Goal: Complete application form: Complete application form

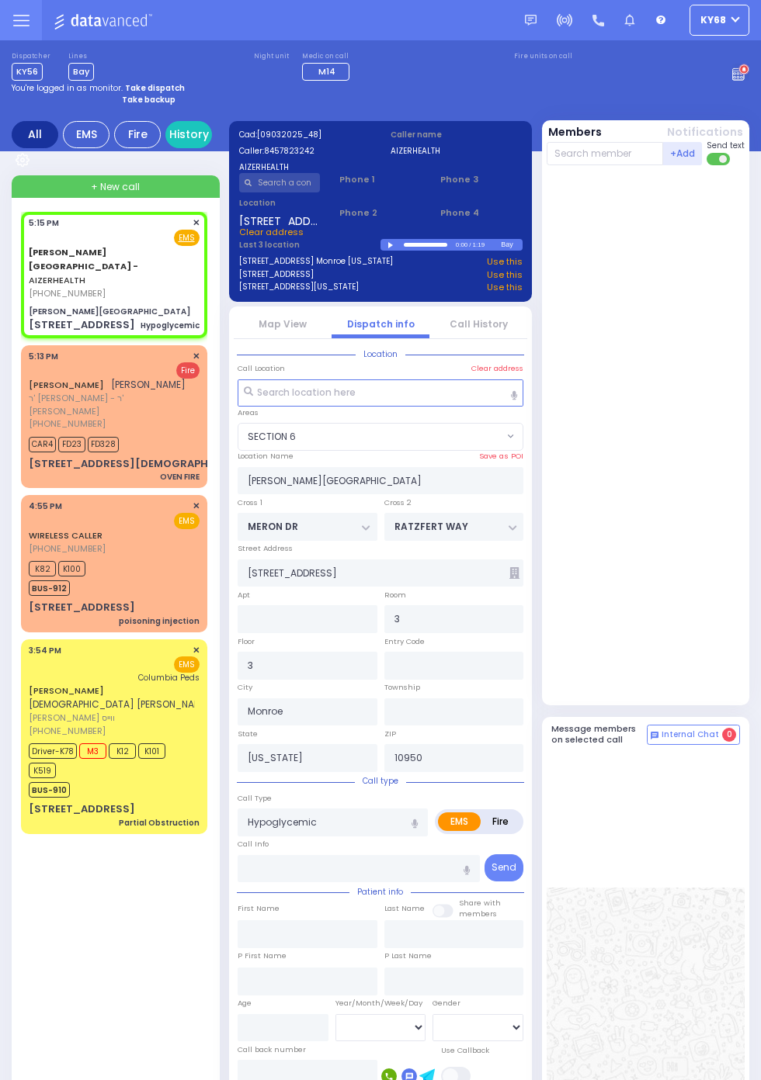
select select "SECTION 6"
select select
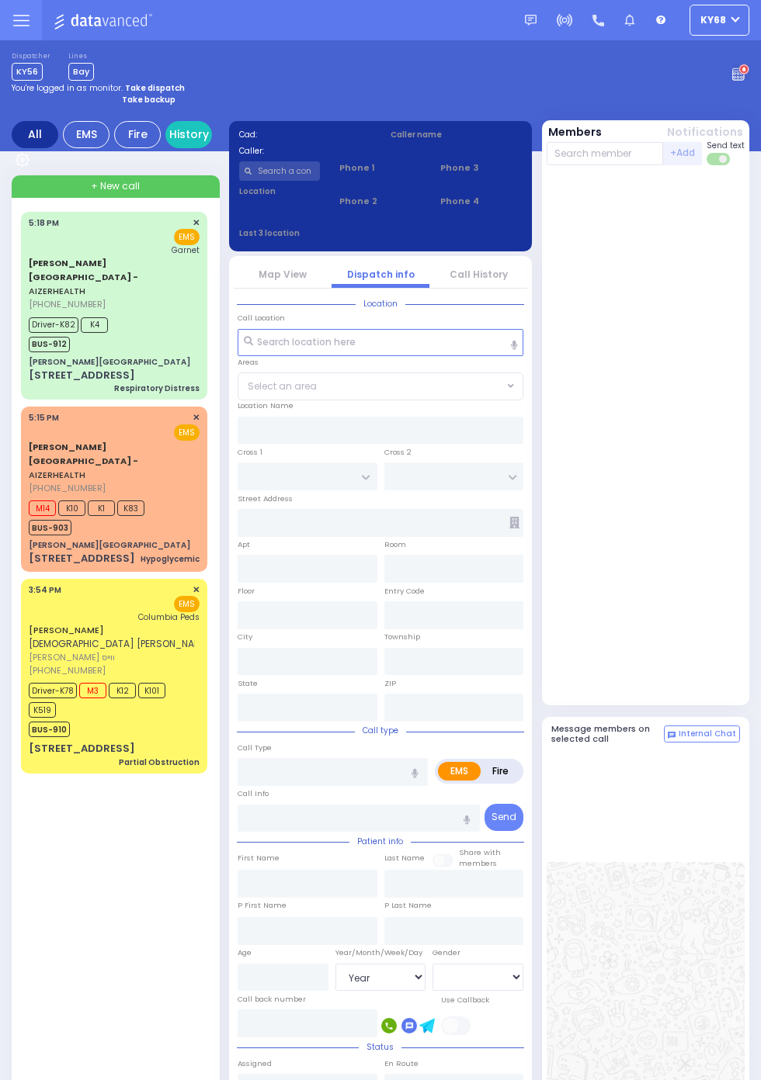
select select "Year"
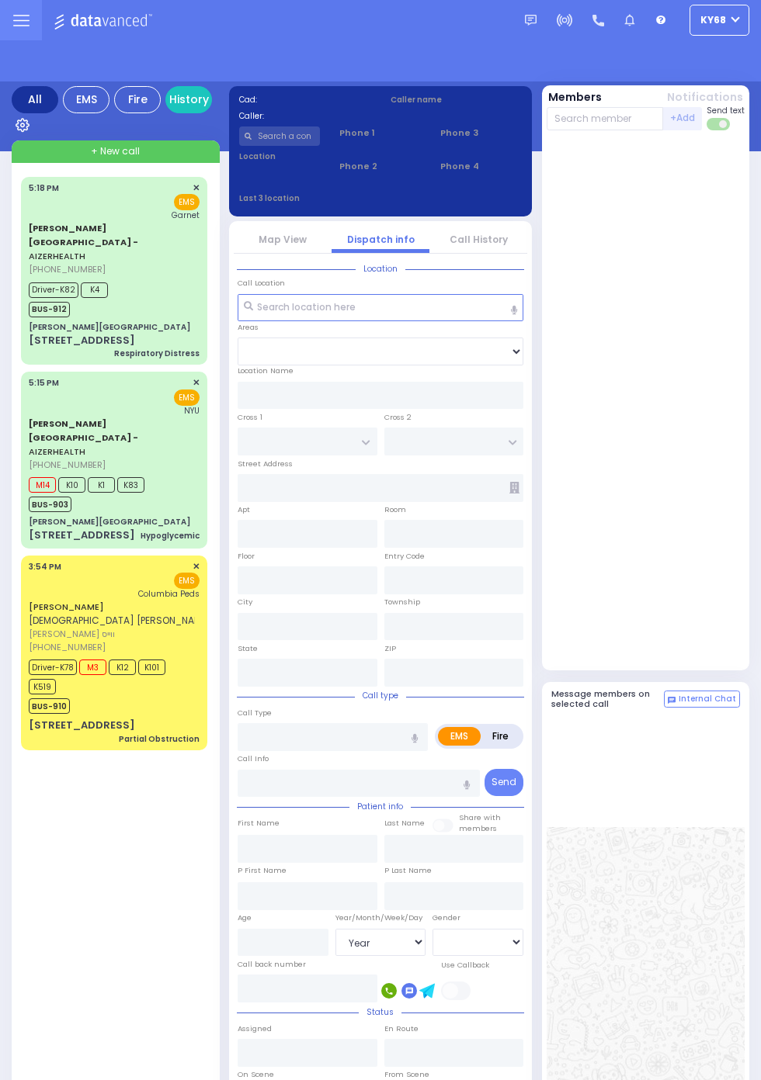
select select "Year"
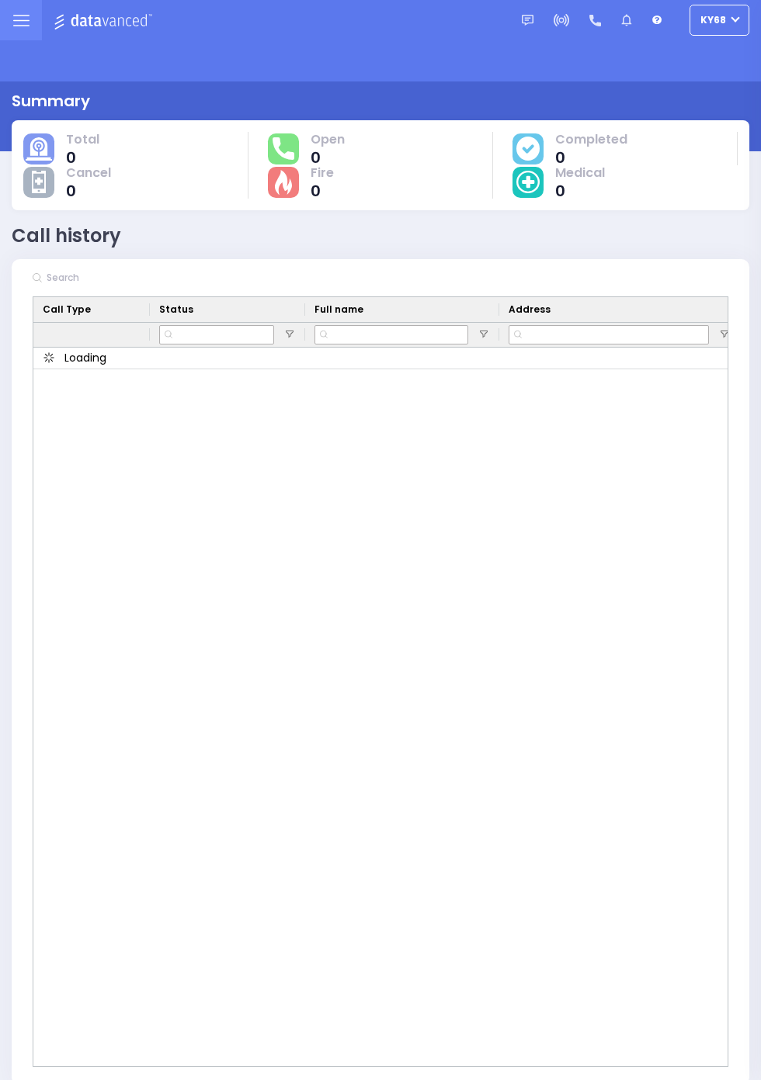
scroll to position [1, 0]
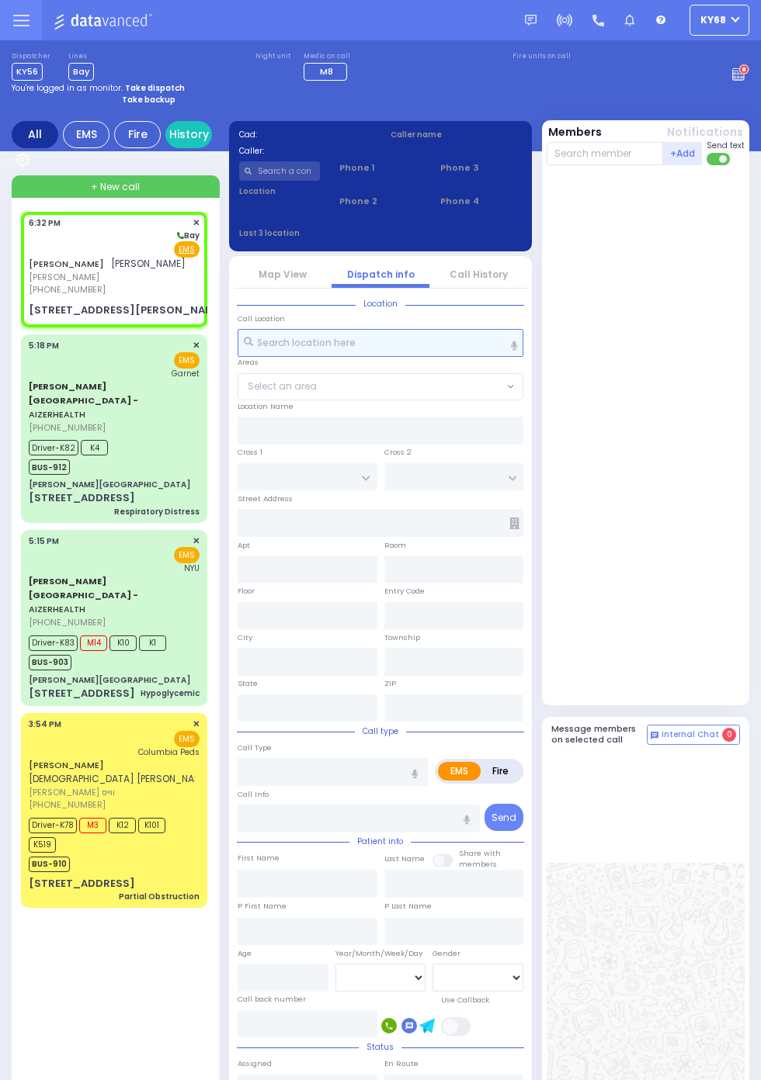
select select
radio input "true"
type input "JOEL"
type input "TANNENBAUM"
select select
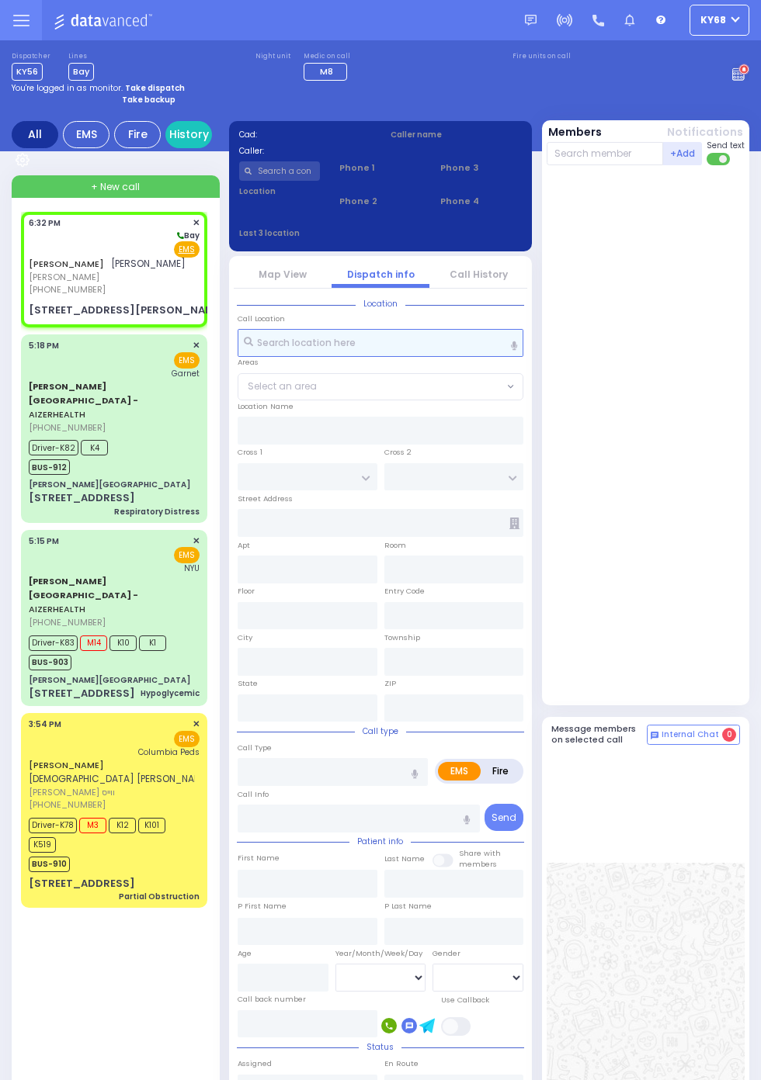
type input "18:32"
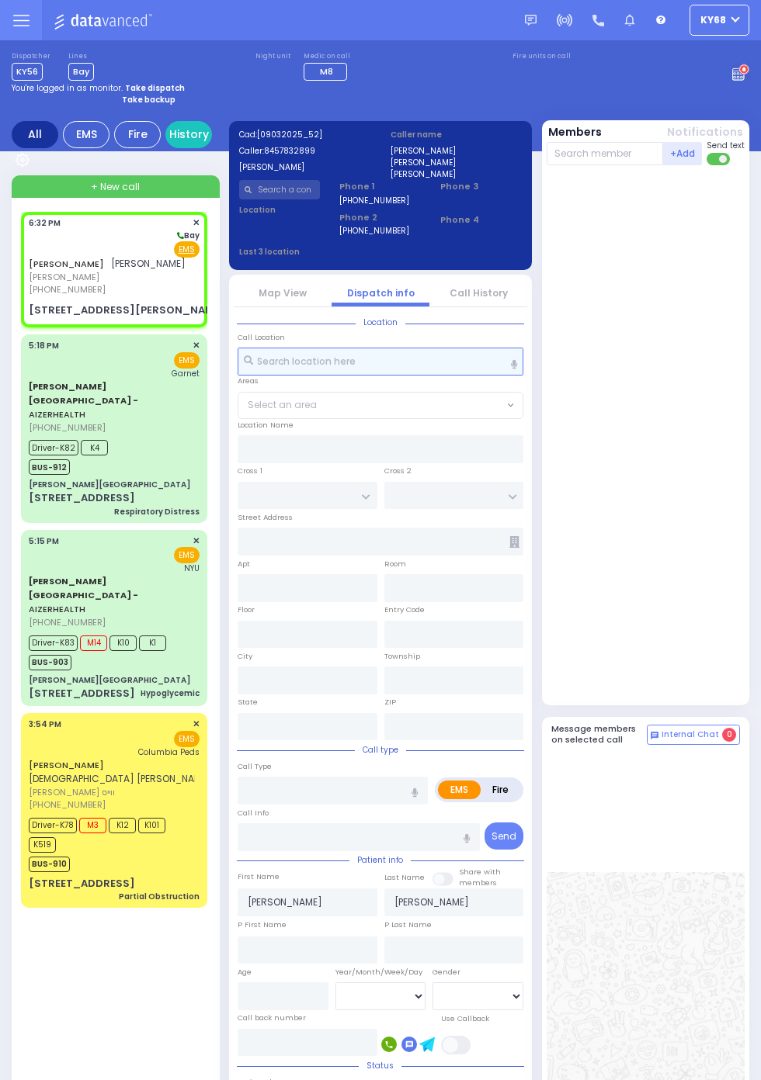
select select
radio input "true"
select select
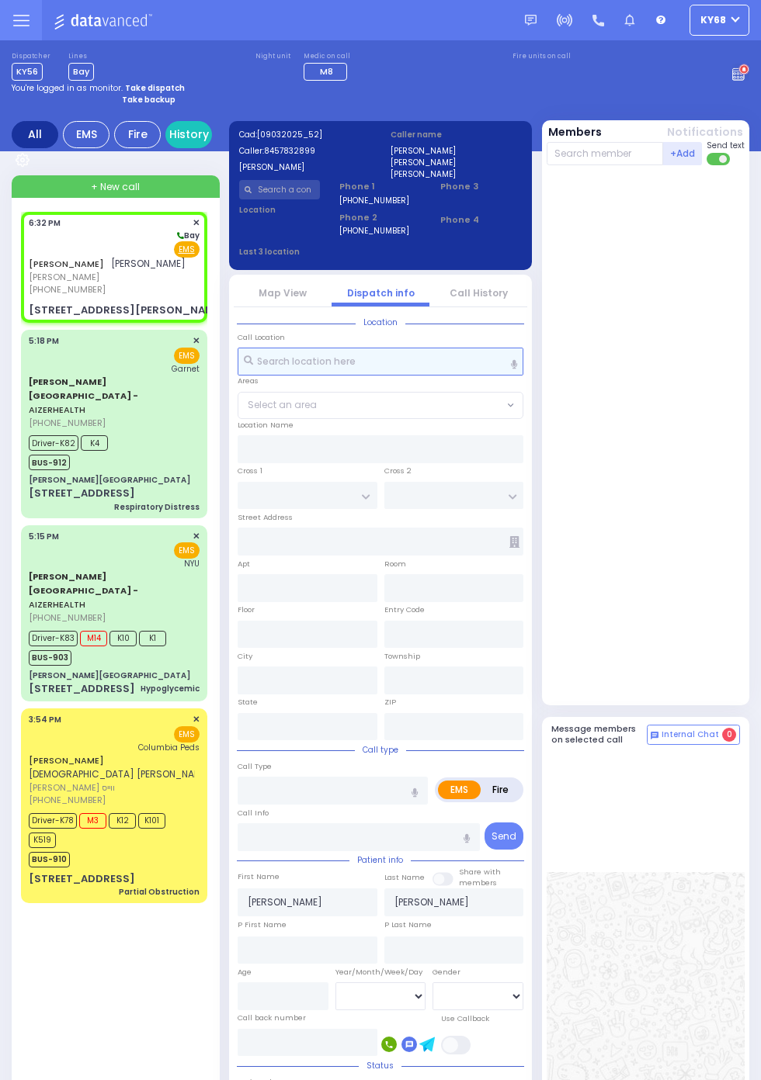
type input "KAHAN DR"
type input "KERESTIER COURT"
type input "26 GETZIL BERGER BLVD"
type input "204"
type input "Monroe"
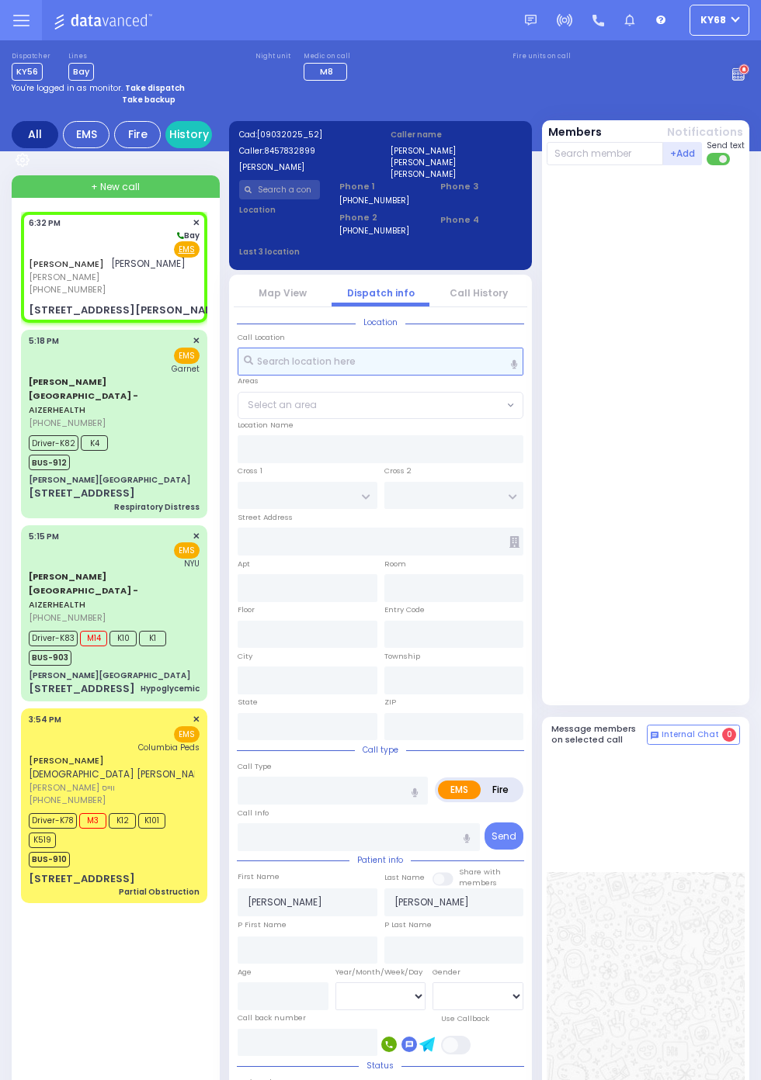
type input "New York"
type input "10950"
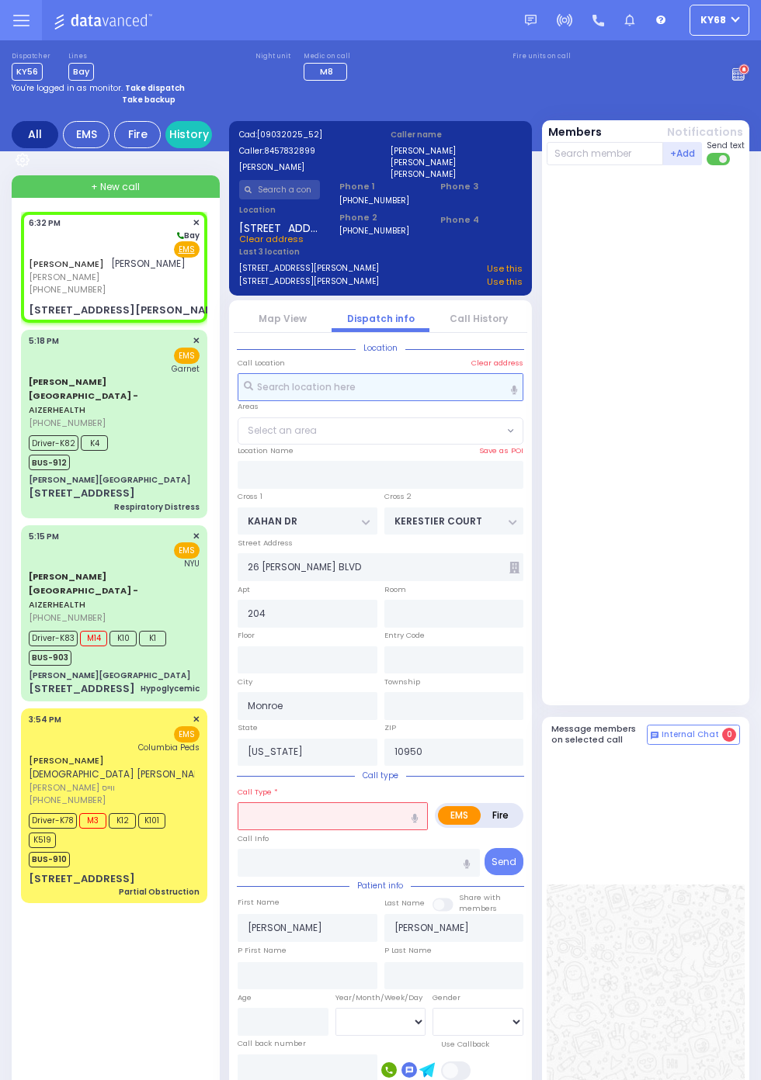
select select
radio input "true"
select select
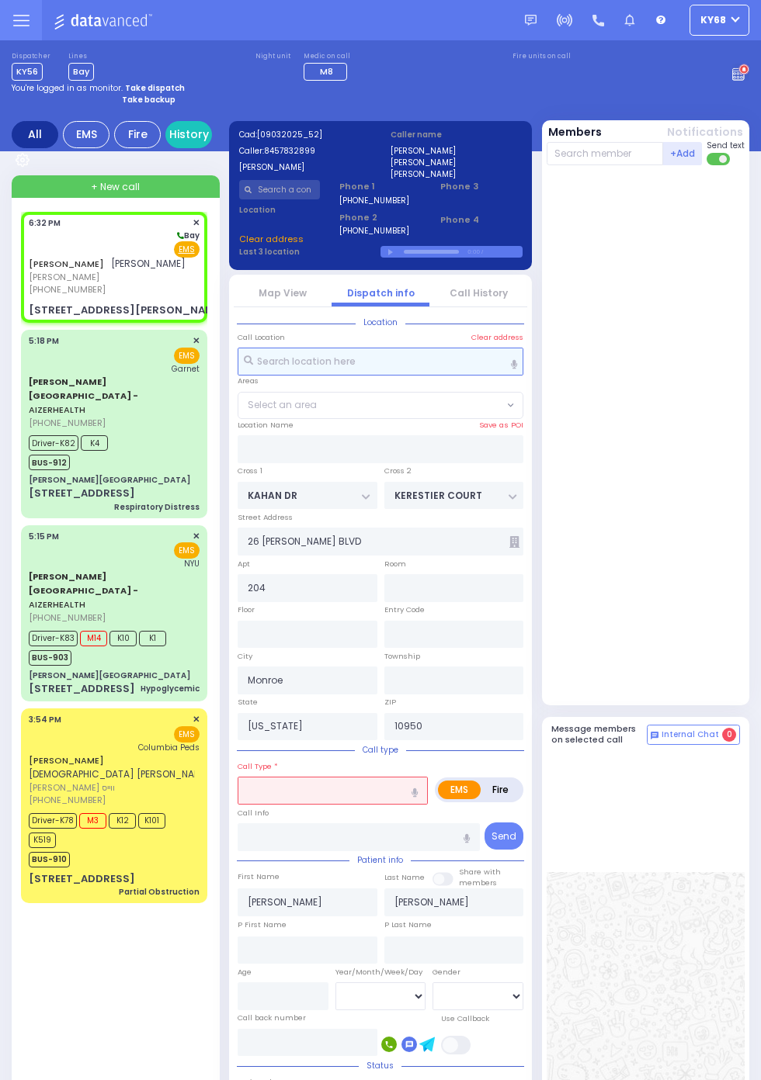
select select "SECTION 4"
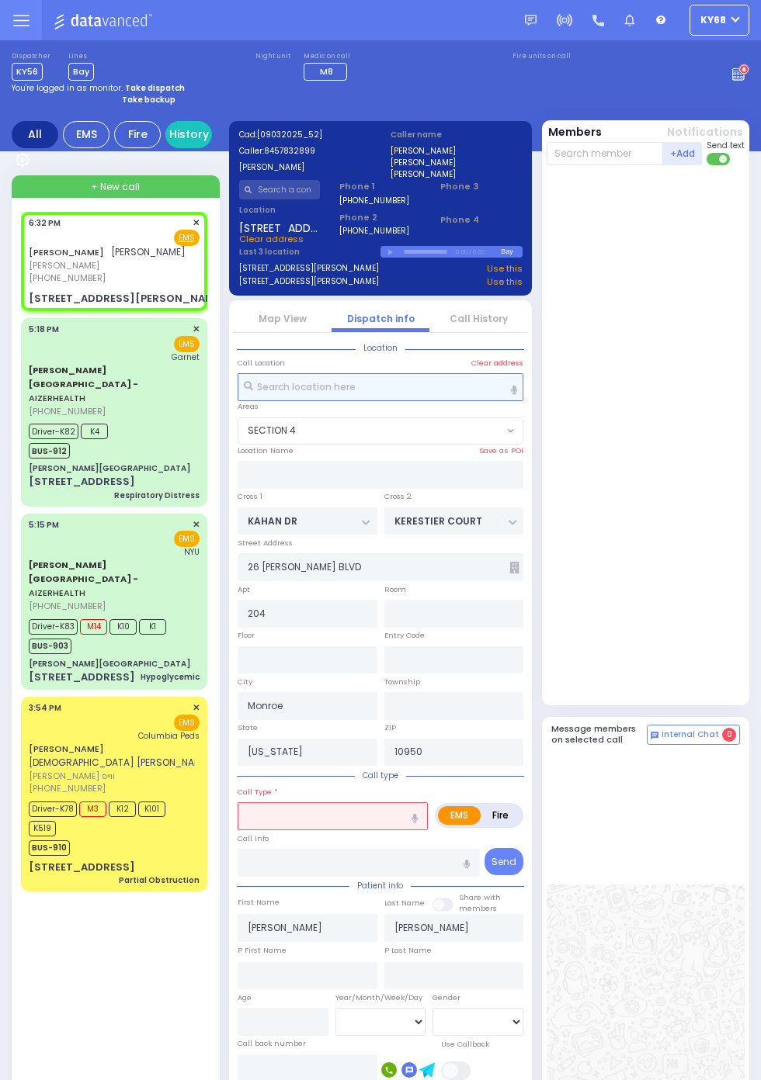
select select
radio input "true"
select select
select select "SECTION 4"
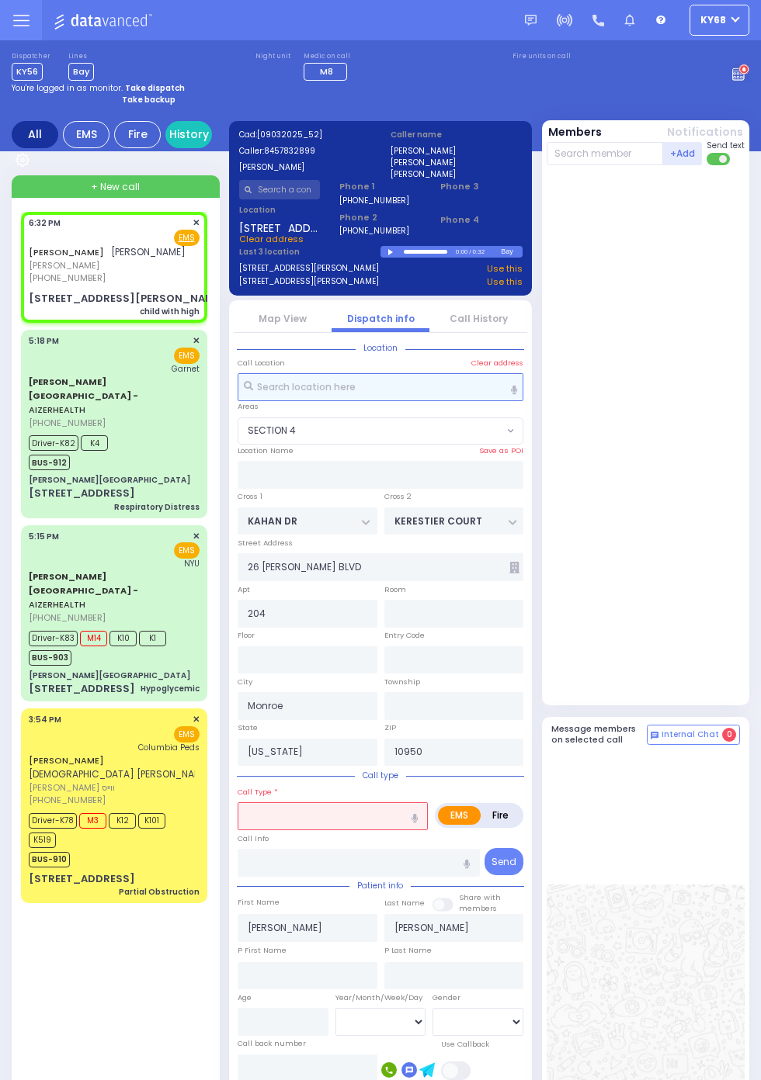
select select
type input "child with high"
radio input "true"
select select
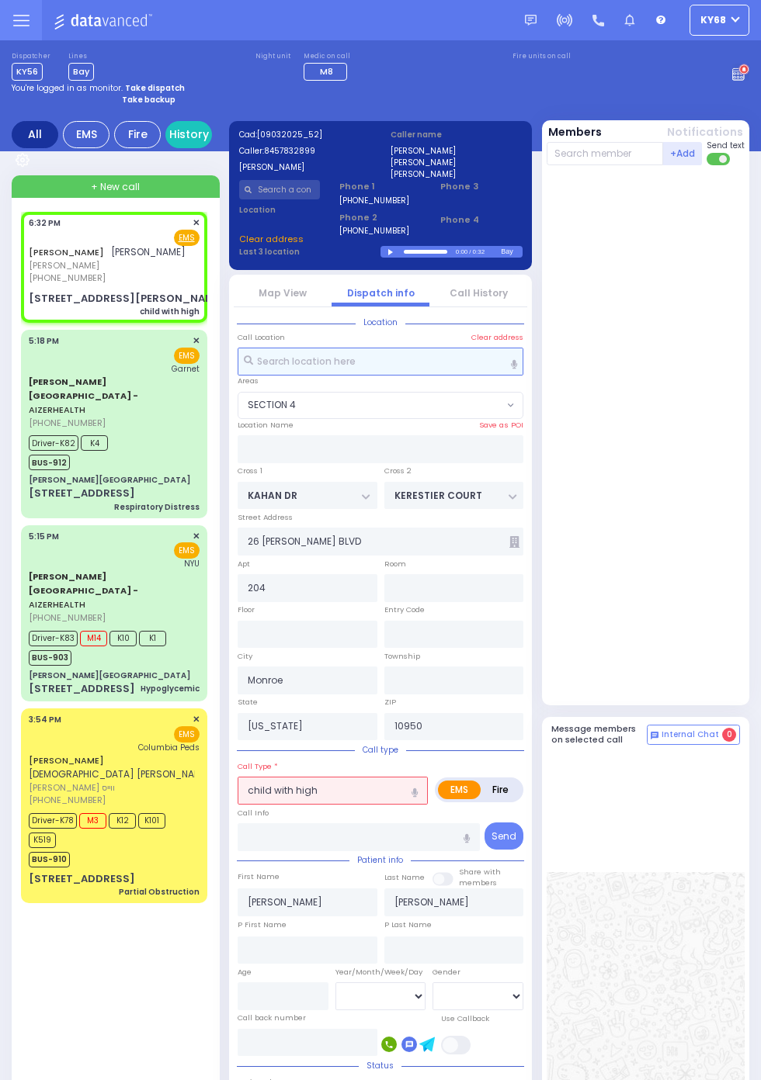
select select "SECTION 4"
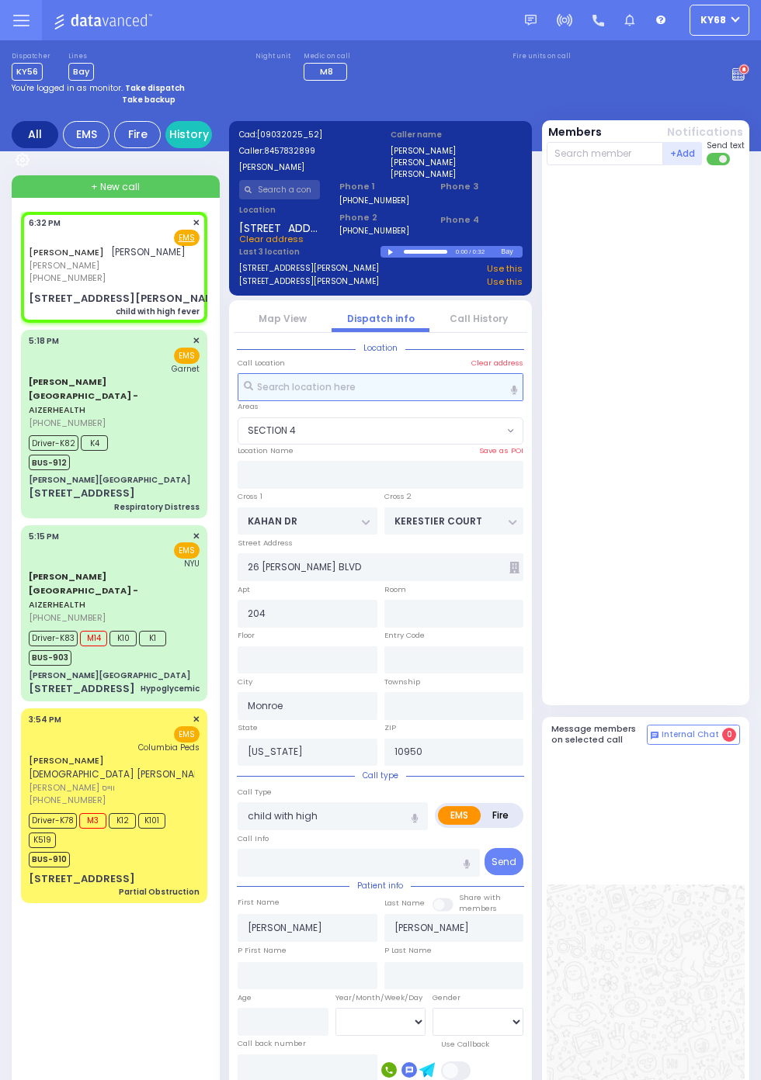
select select
type input "child with high fever"
radio input "true"
select select
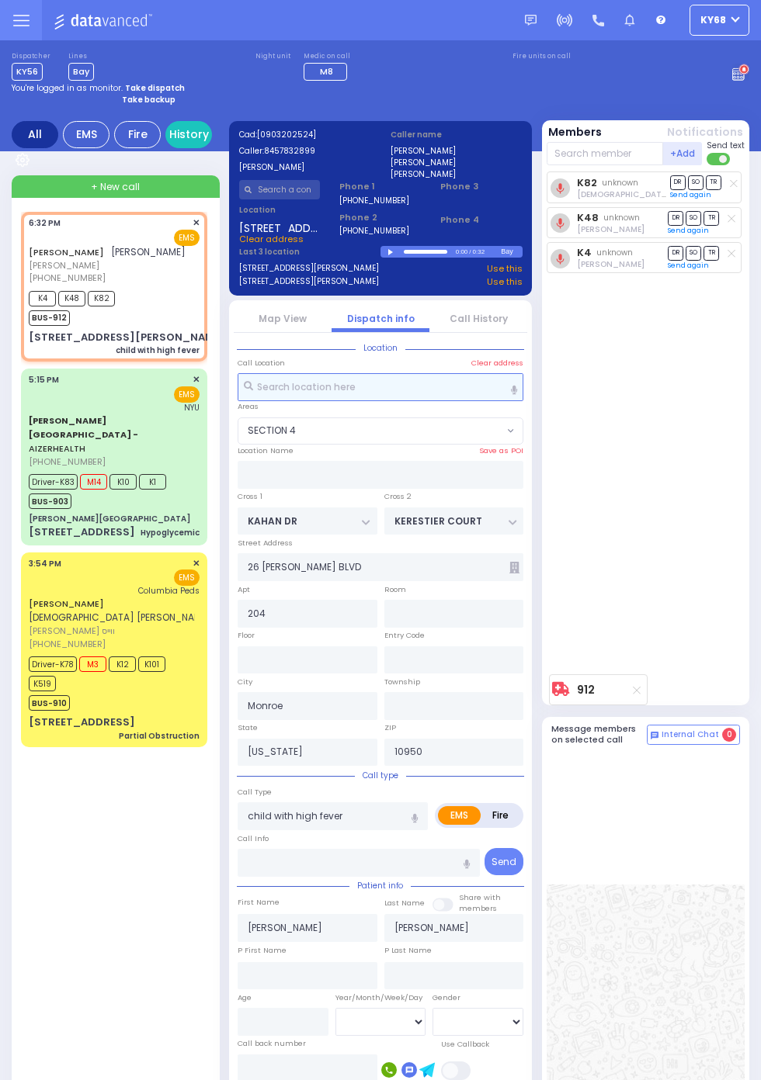
select select "SECTION 4"
radio input "true"
select select
type input "18:36"
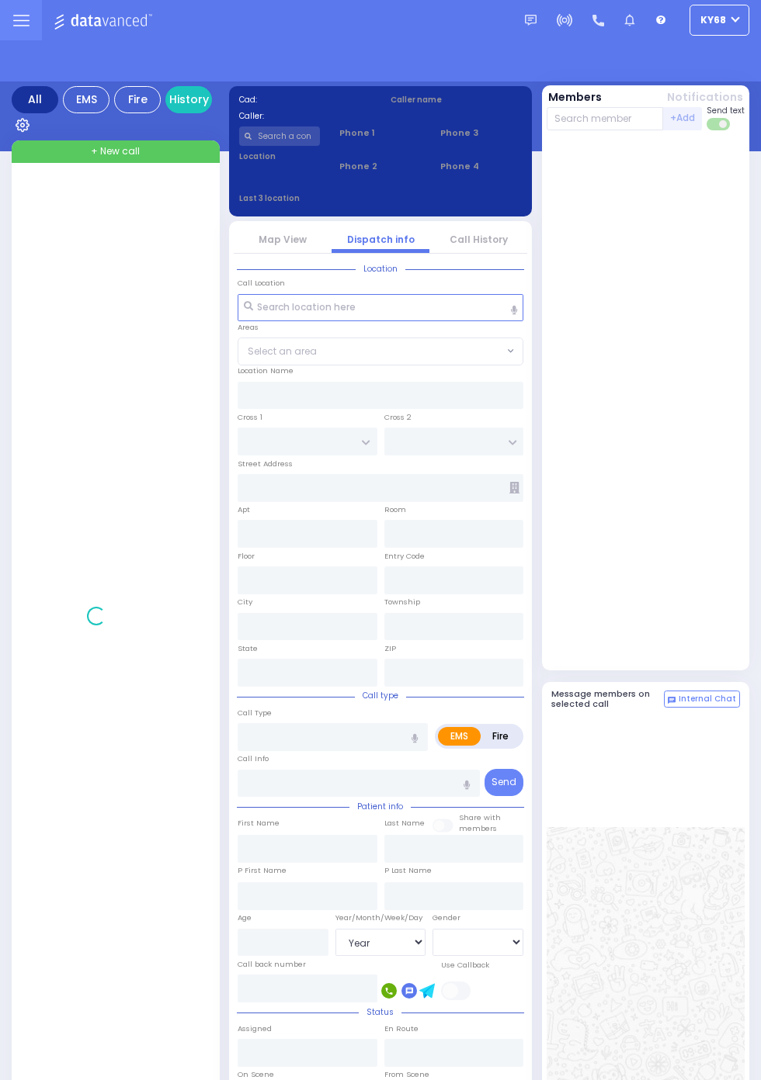
select select "Year"
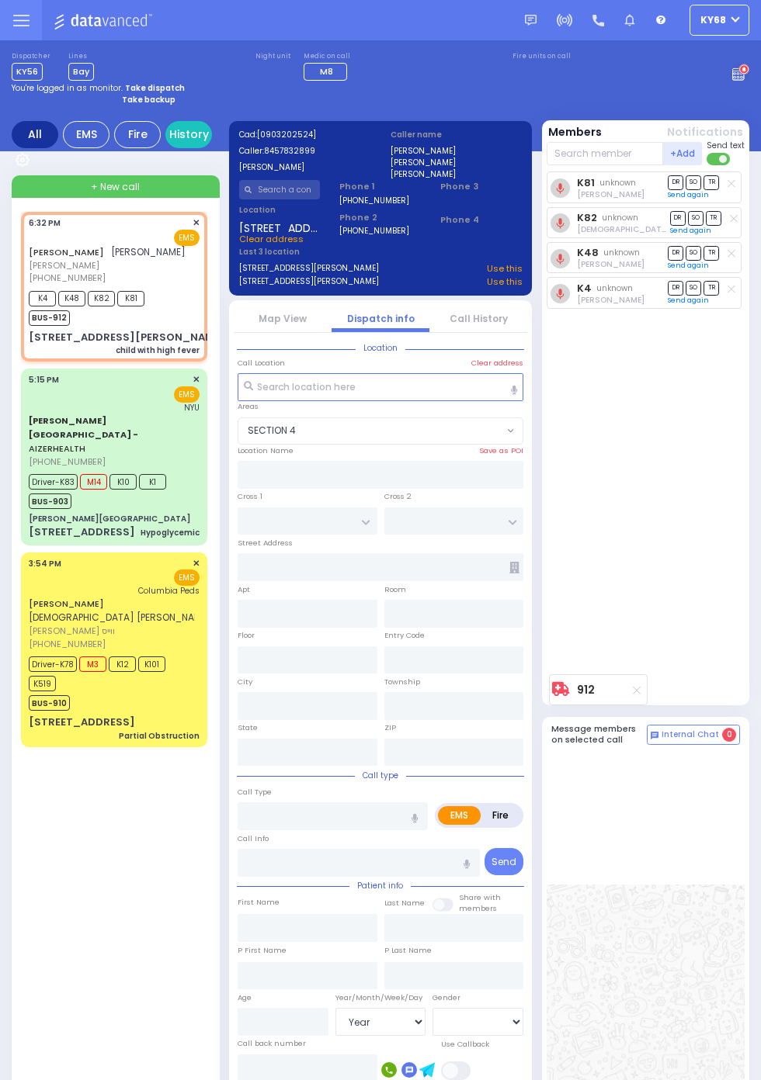
select select "SECTION 4"
type input "KAHAN DR"
type input "KERESTIER COURT"
type input "26 GETZIL BERGER BLVD"
type input "204"
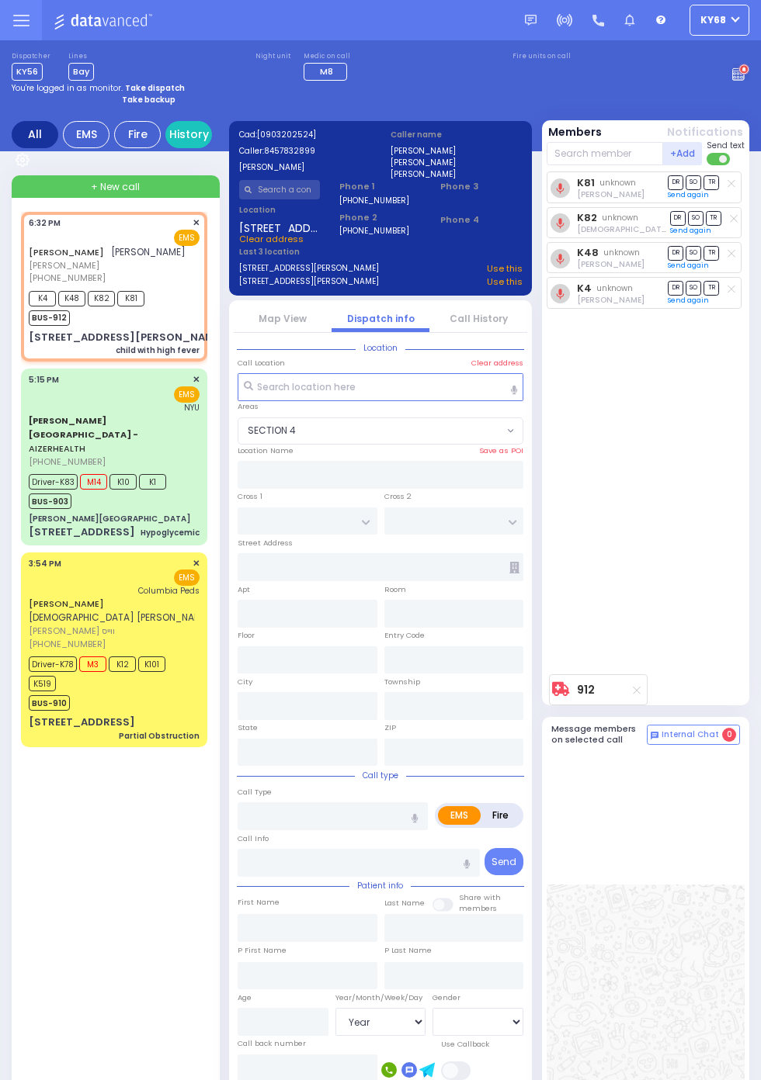
type input "Monroe"
type input "New York"
type input "10950"
type input "child with high fever"
radio input "true"
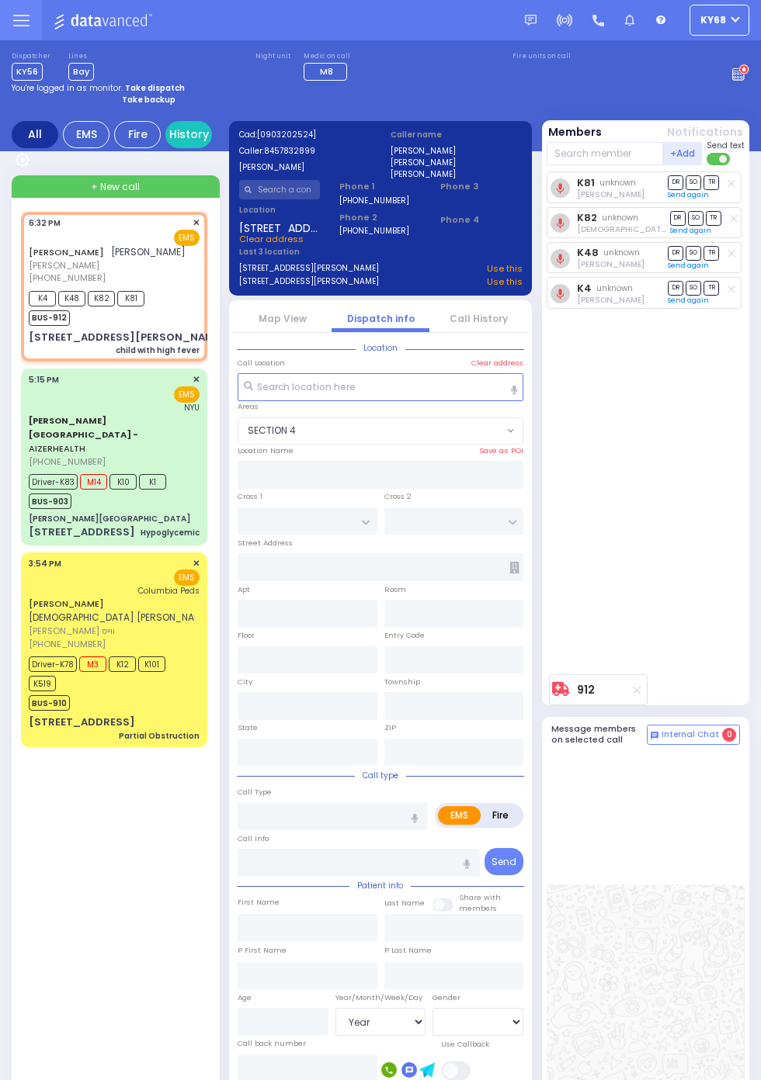
type input "JOEL"
type input "TANNENBAUM"
select select
type input "18:32"
type input "18:36"
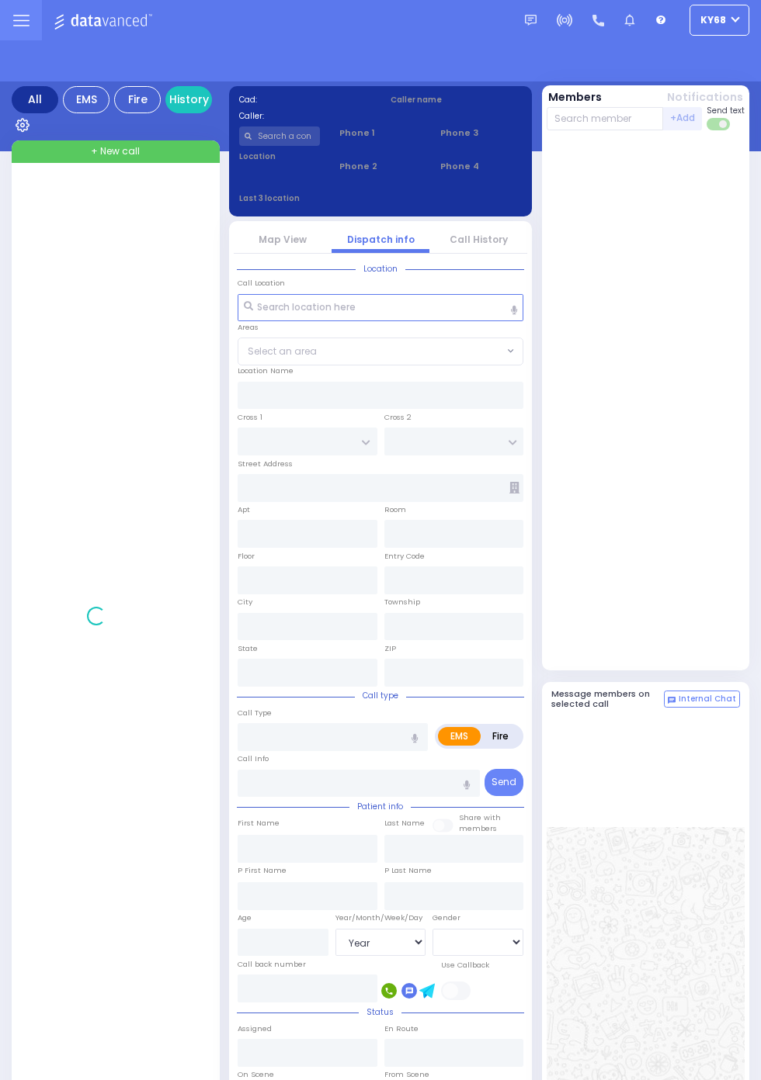
select select "Year"
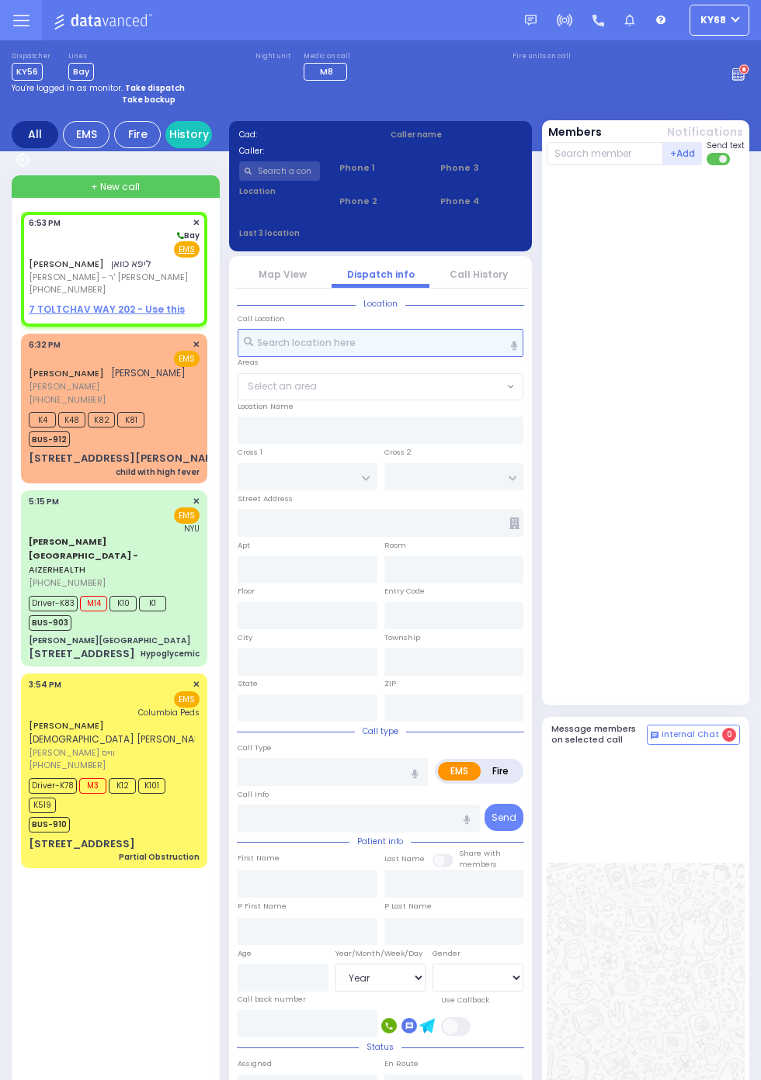
select select
radio input "true"
type input "LIPA"
type input "CUAN"
select select
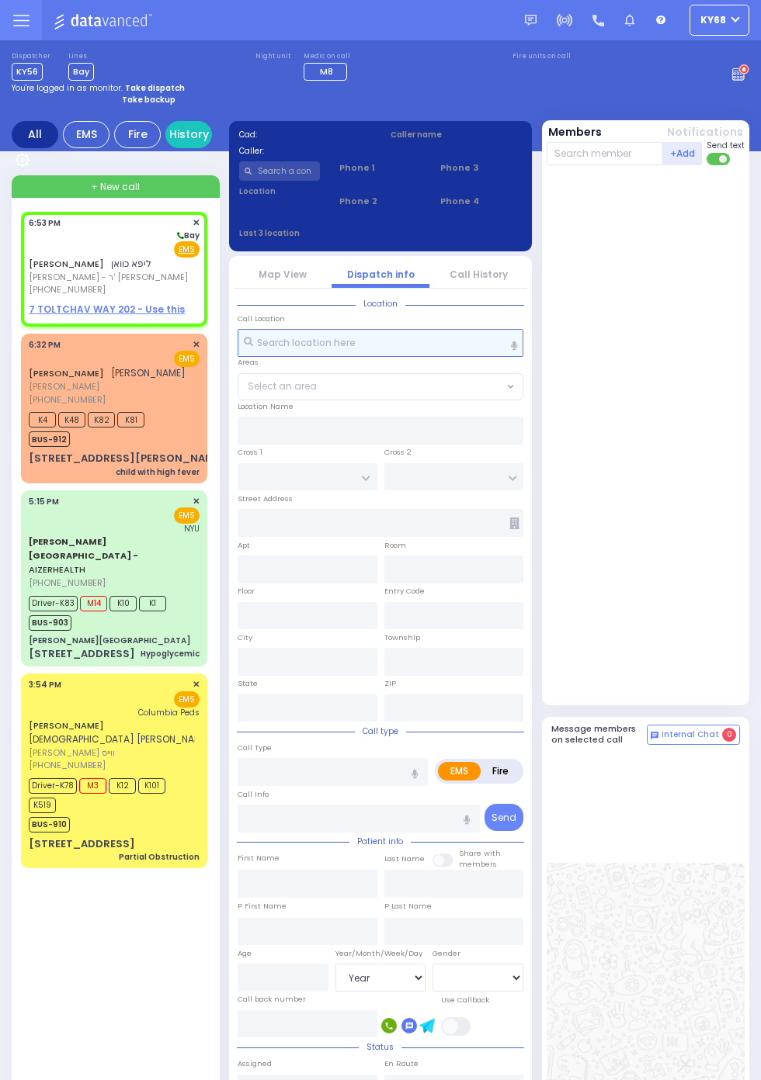
type input "18:53"
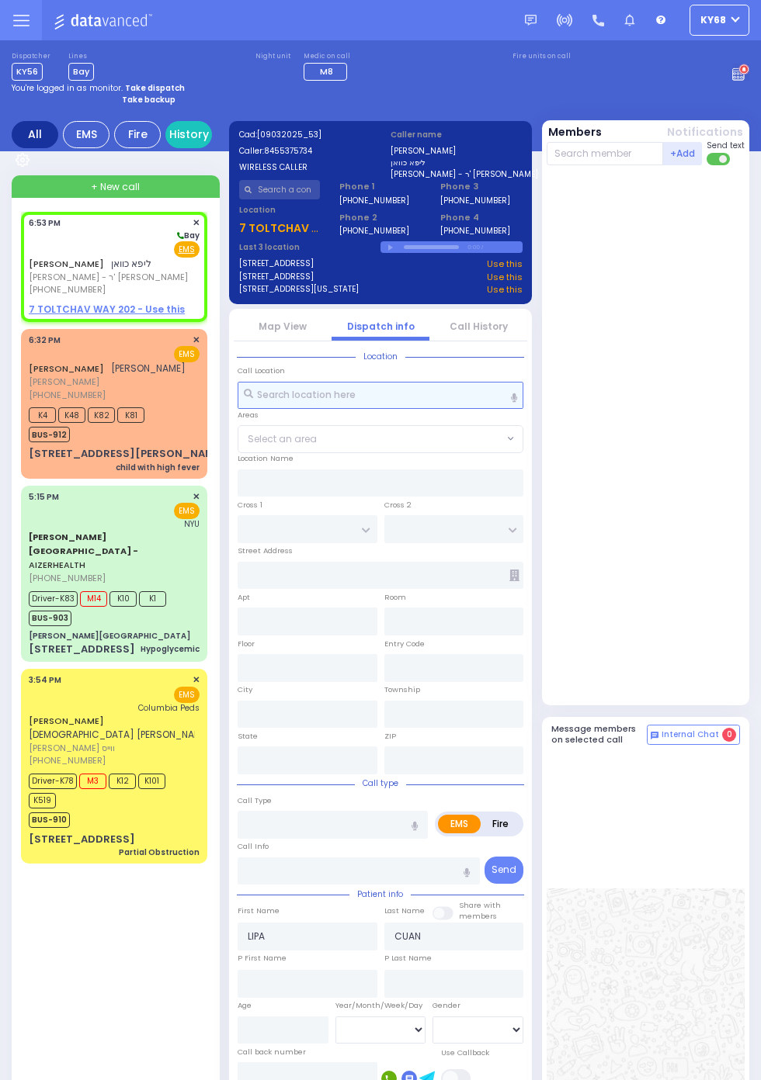
select select
radio input "true"
select select
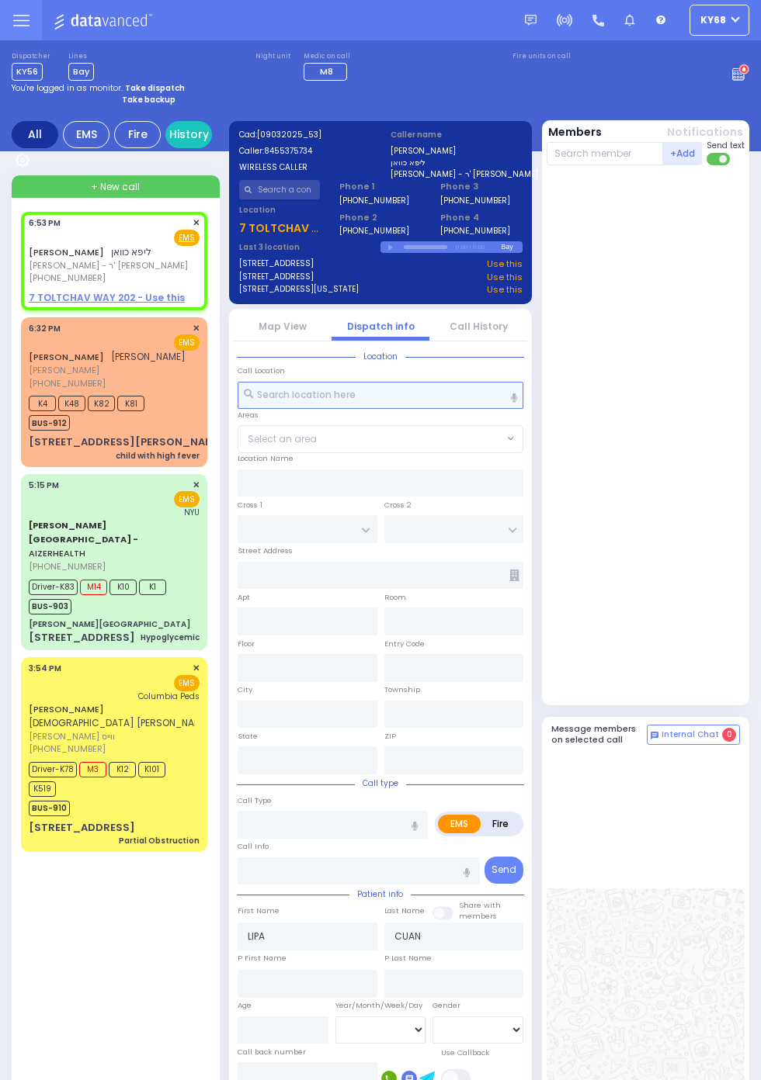
select select
radio input "true"
select select
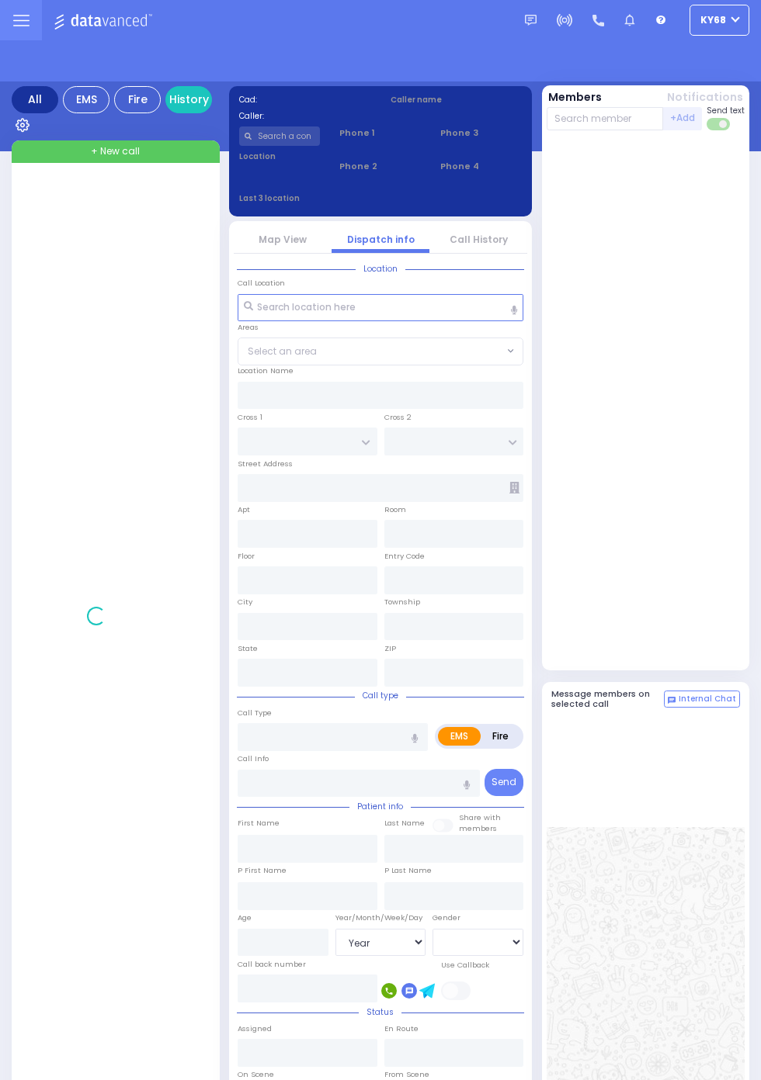
select select "Year"
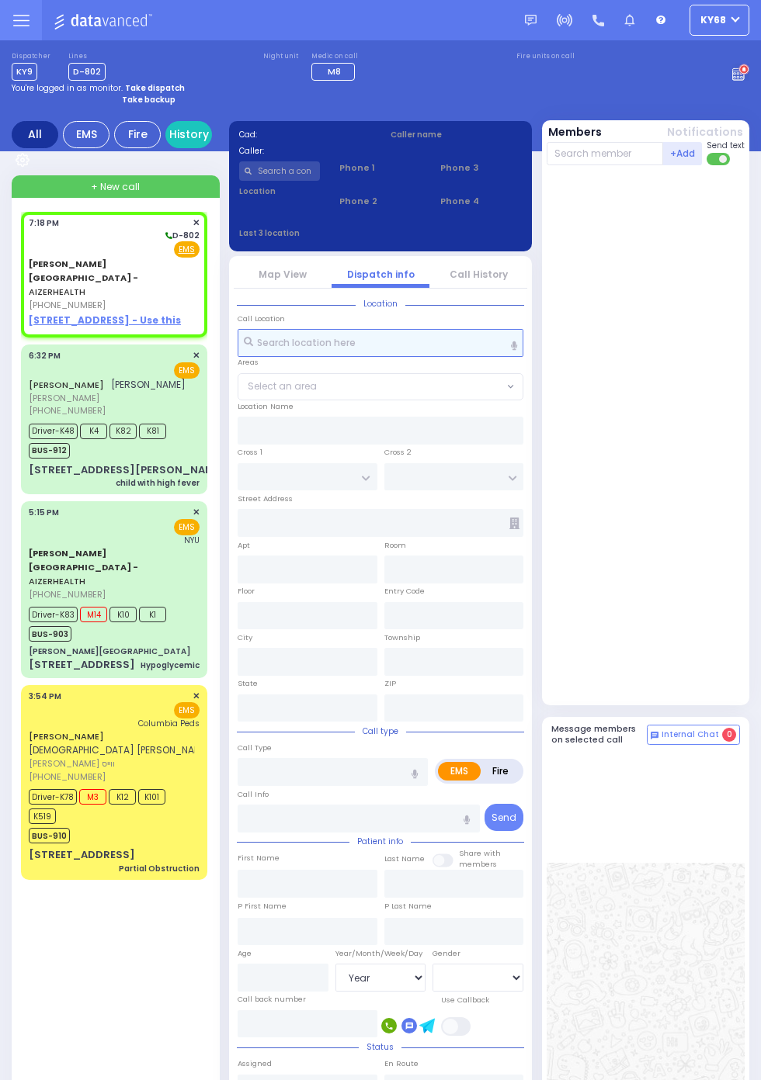
select select
radio input "true"
select select
type input "19:18"
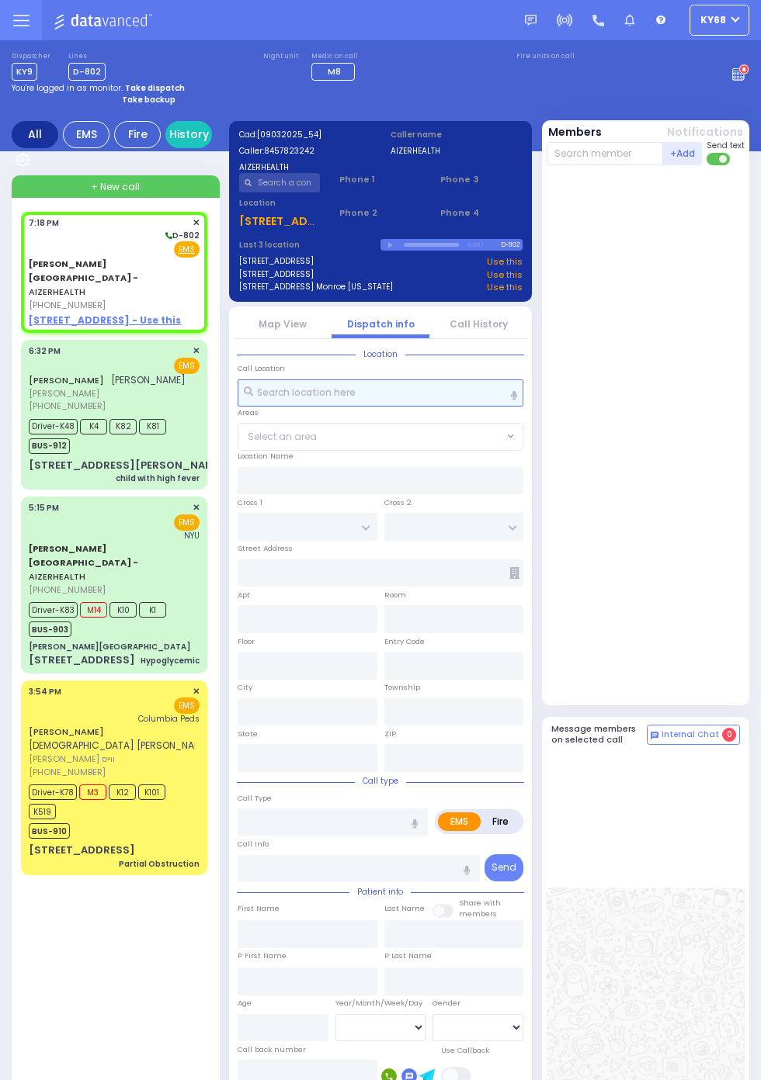
select select
radio input "true"
select select
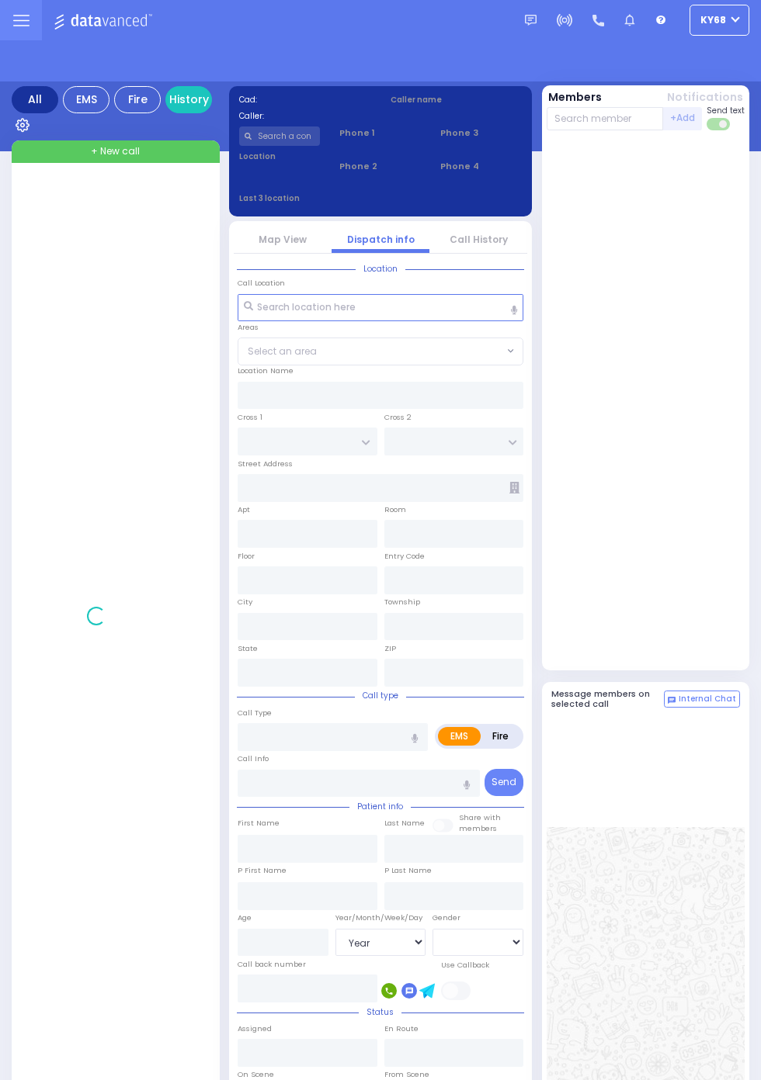
select select "Year"
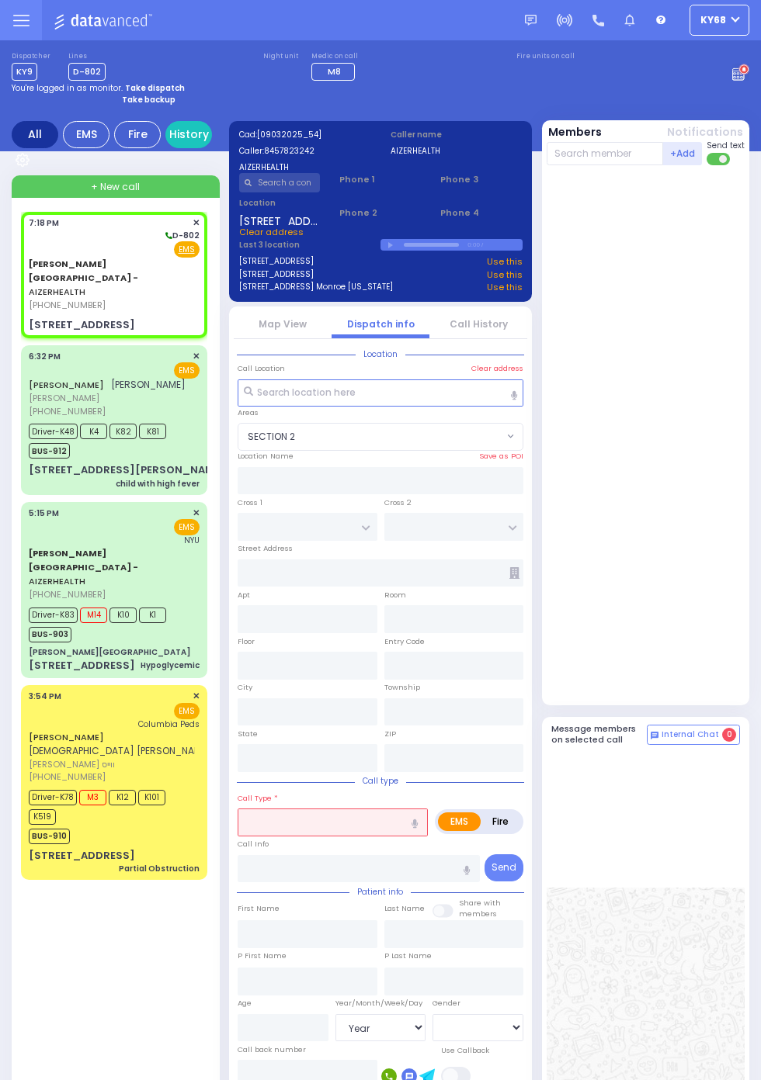
select select "SECTION 2"
type input "[PERSON_NAME] DR"
type input "[PERSON_NAME]"
type input "[STREET_ADDRESS]"
type input "14"
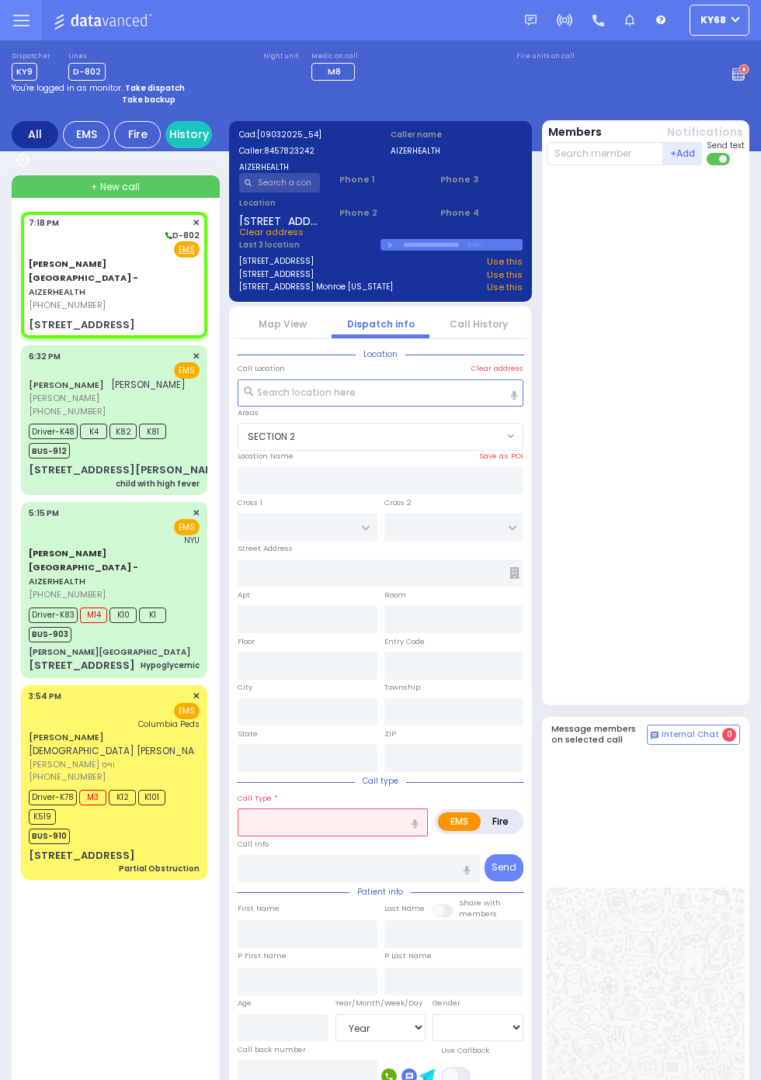
type input "Monroe"
type input "[US_STATE]"
type input "10950"
radio input "true"
type input "3"
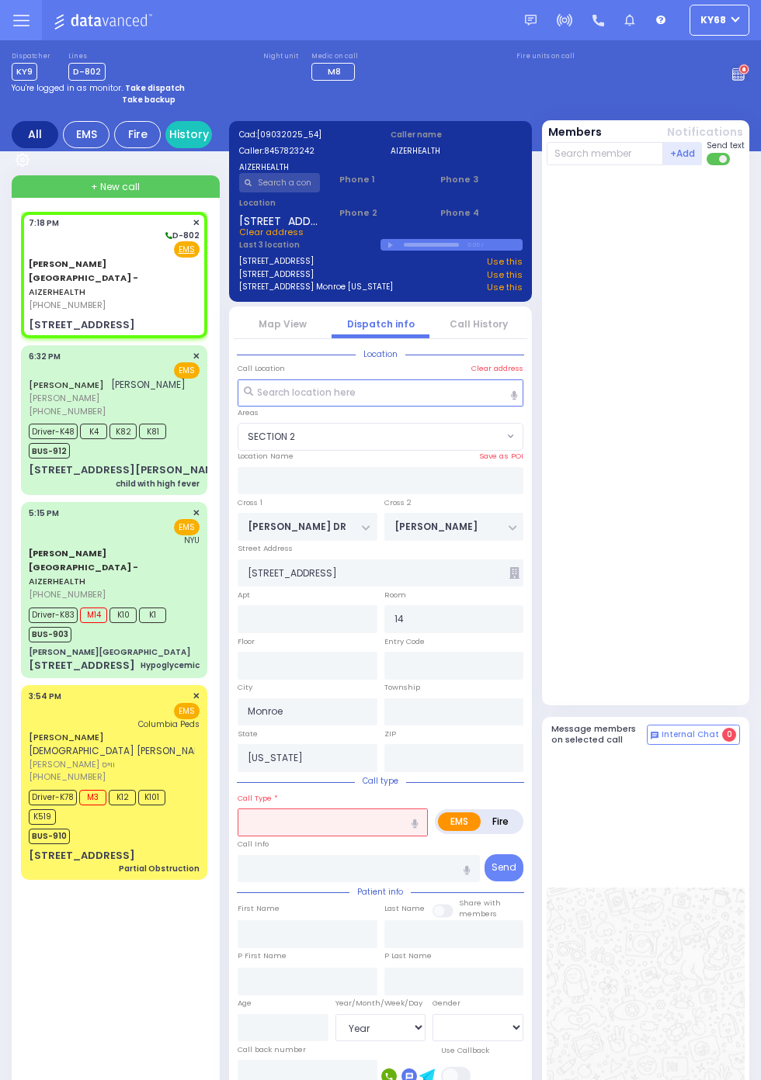
select select "Year"
type input "19:18"
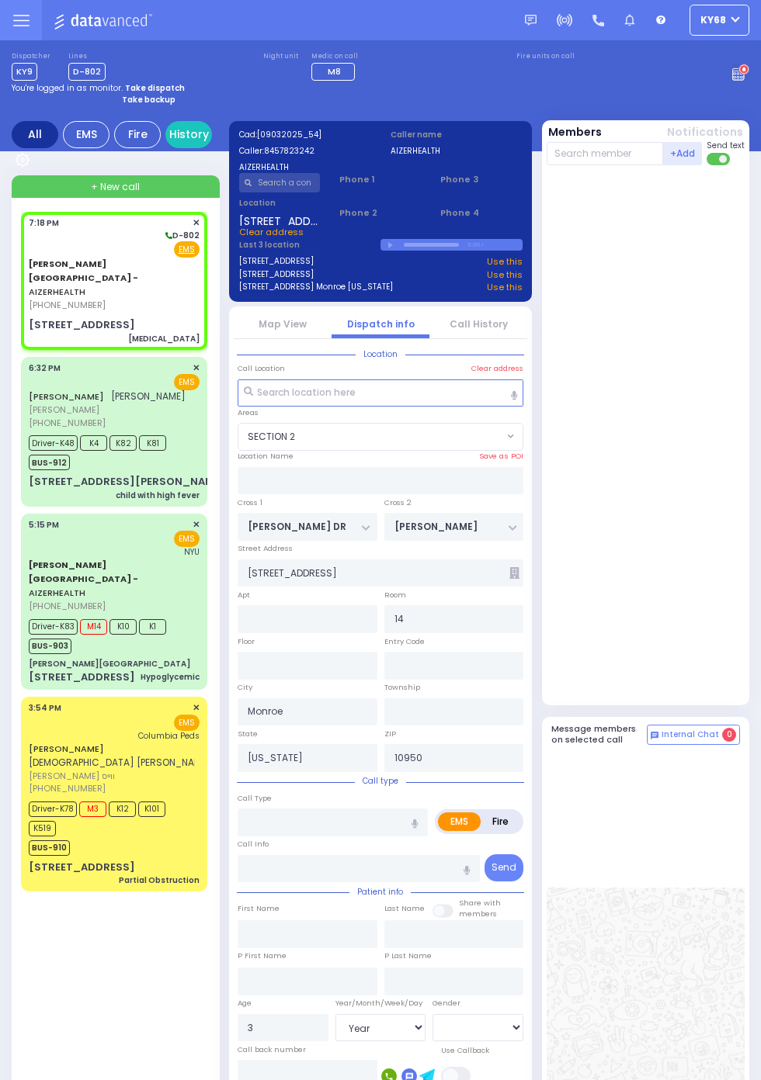
select select "SECTION 2"
type input "[MEDICAL_DATA]"
radio input "true"
select select "Year"
select select "[DEMOGRAPHIC_DATA]"
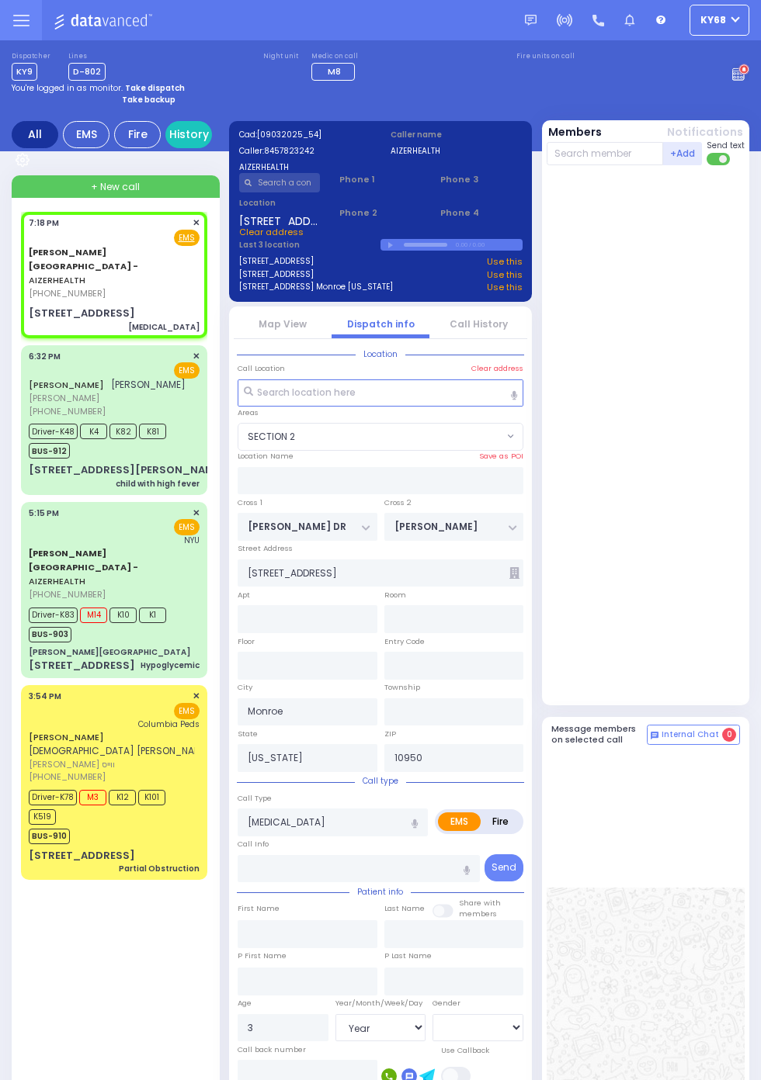
select select "SECTION 2"
type input "2"
radio input "true"
select select "Year"
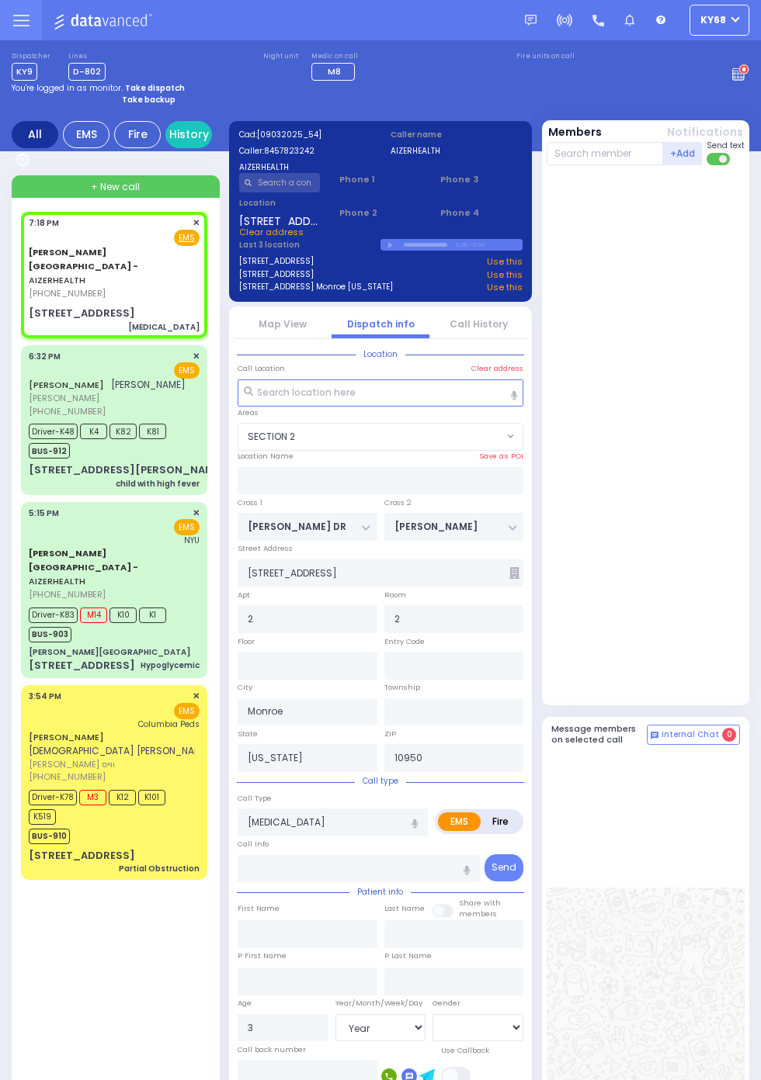
select select "[DEMOGRAPHIC_DATA]"
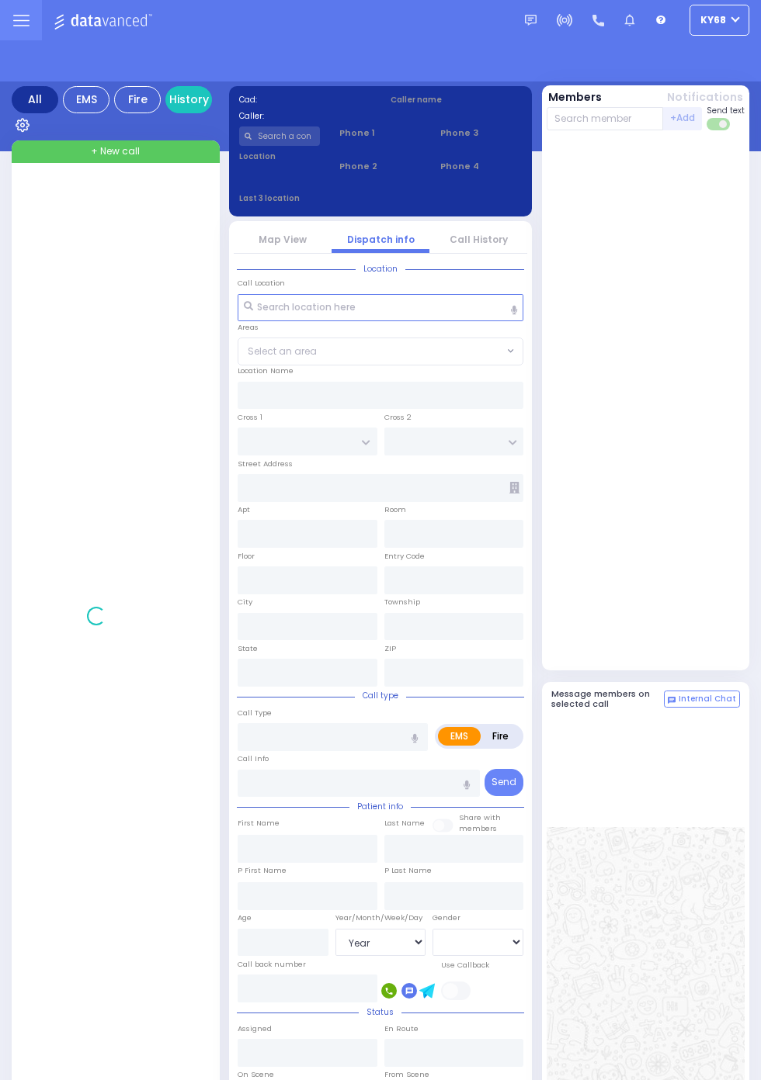
select select "Year"
select select "[DEMOGRAPHIC_DATA]"
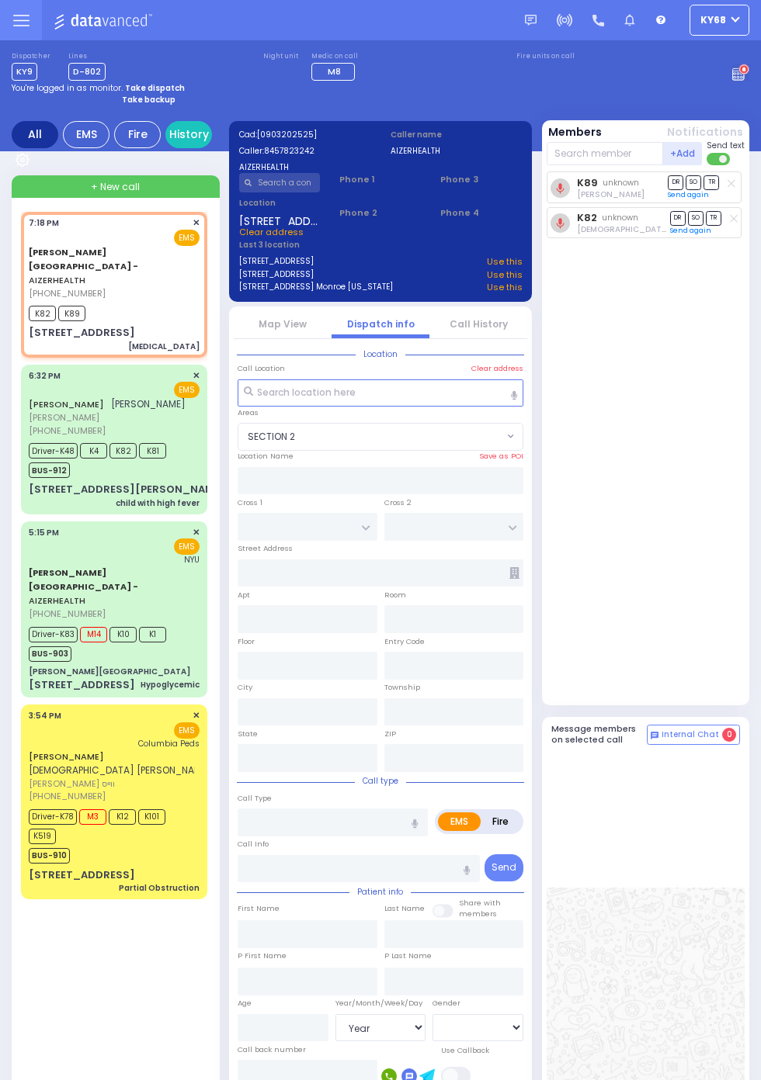
select select "SECTION 2"
type input "[PERSON_NAME] DR"
type input "[PERSON_NAME]"
type input "[STREET_ADDRESS]"
type input "2"
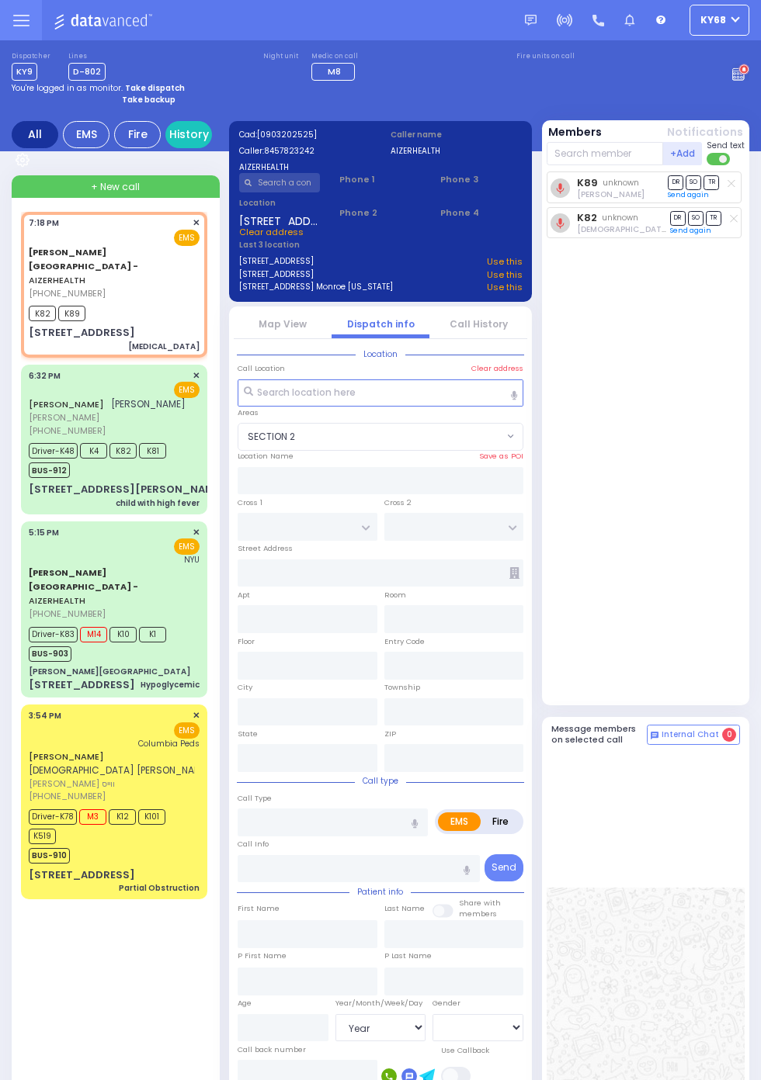
type input "2"
type input "Monroe"
type input "[US_STATE]"
type input "10950"
type input "[MEDICAL_DATA]"
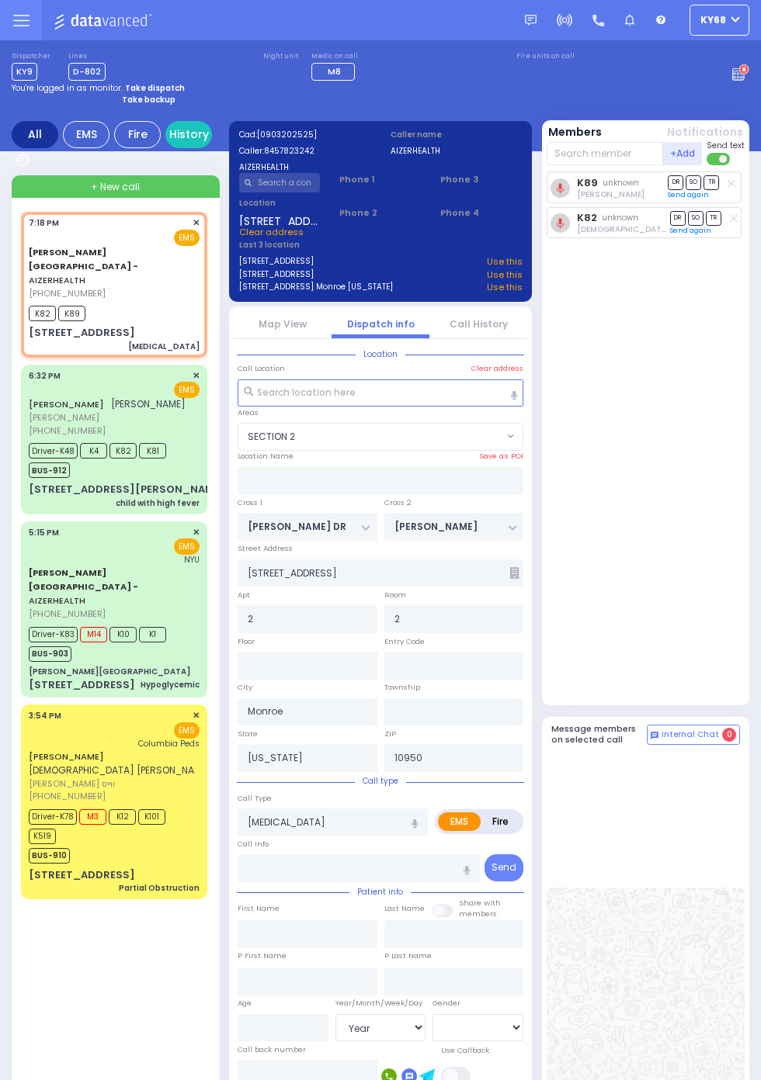
radio input "true"
type input "3"
select select "Year"
select select "[DEMOGRAPHIC_DATA]"
type input "19:18"
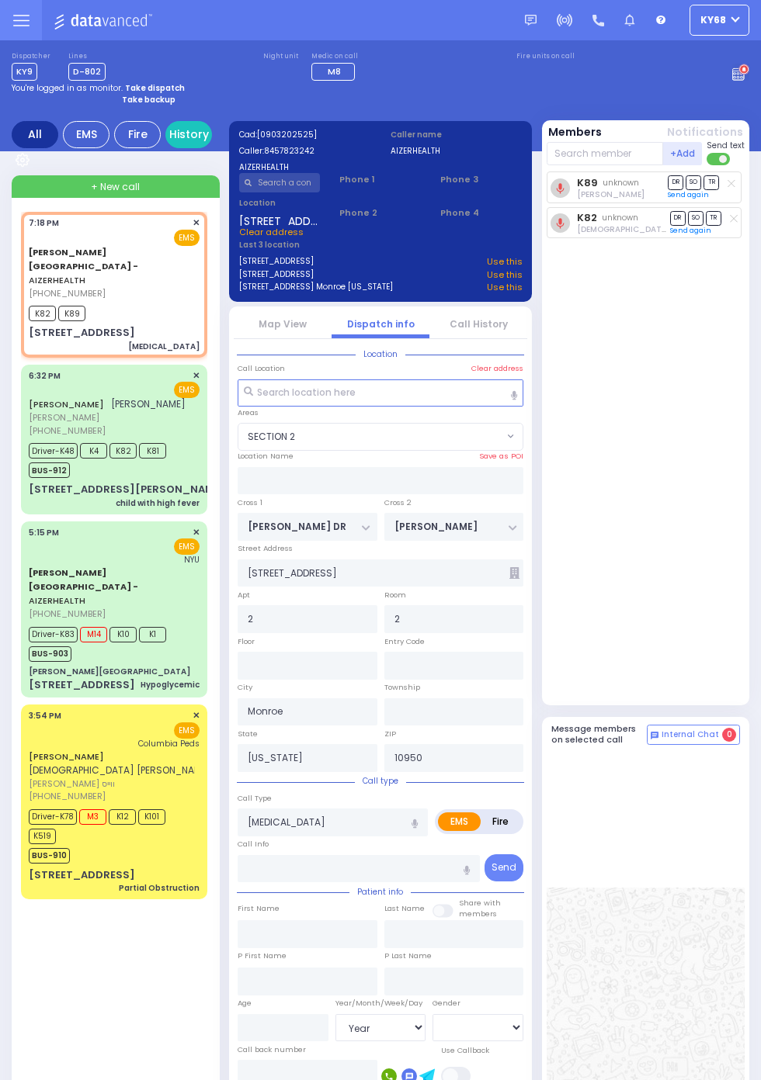
type input "19:22"
select select "SECTION 2"
radio input "true"
select select "Year"
select select "[DEMOGRAPHIC_DATA]"
